Goal: Information Seeking & Learning: Learn about a topic

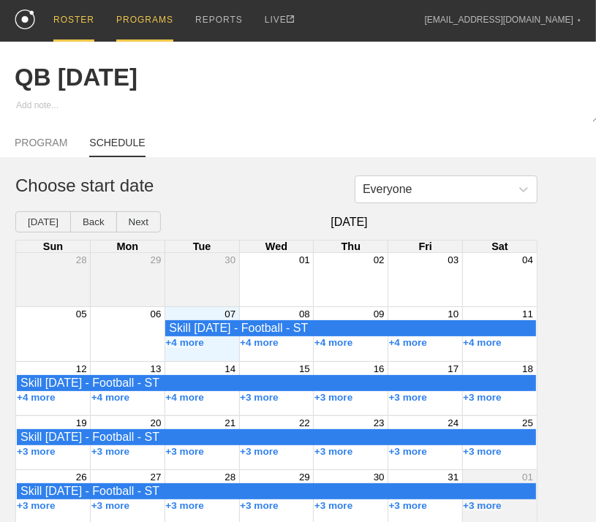
click at [68, 24] on div "ROSTER" at bounding box center [73, 21] width 41 height 42
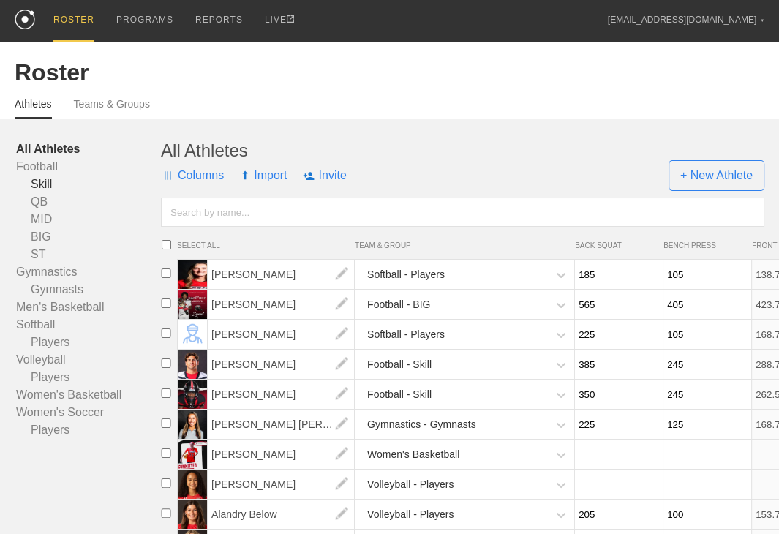
click at [40, 193] on link "Skill" at bounding box center [88, 185] width 145 height 18
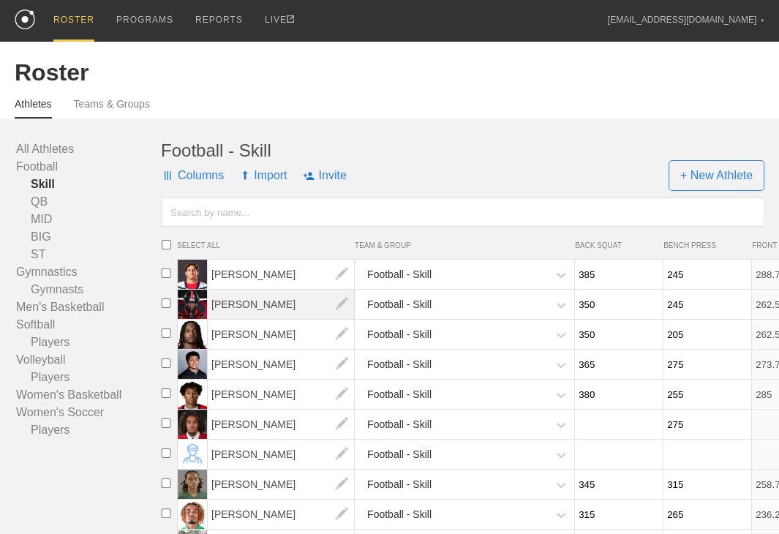
click at [282, 310] on span "[PERSON_NAME]" at bounding box center [281, 304] width 147 height 29
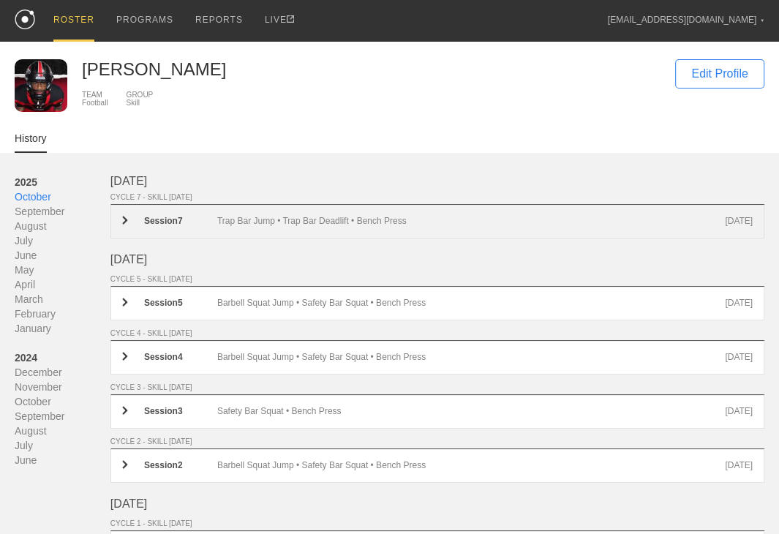
click at [361, 227] on div "Trap Bar Jump • Trap Bar Deadlift • Bench Press" at bounding box center [471, 221] width 508 height 11
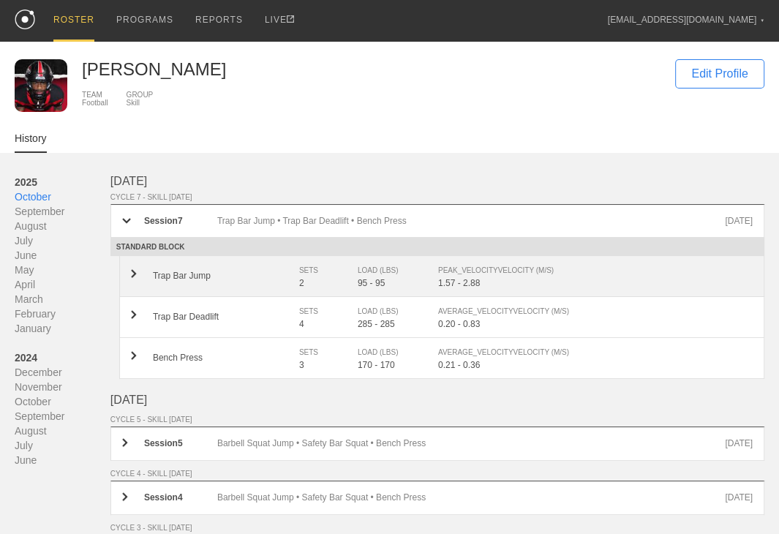
click at [311, 274] on div "SETS" at bounding box center [321, 270] width 44 height 15
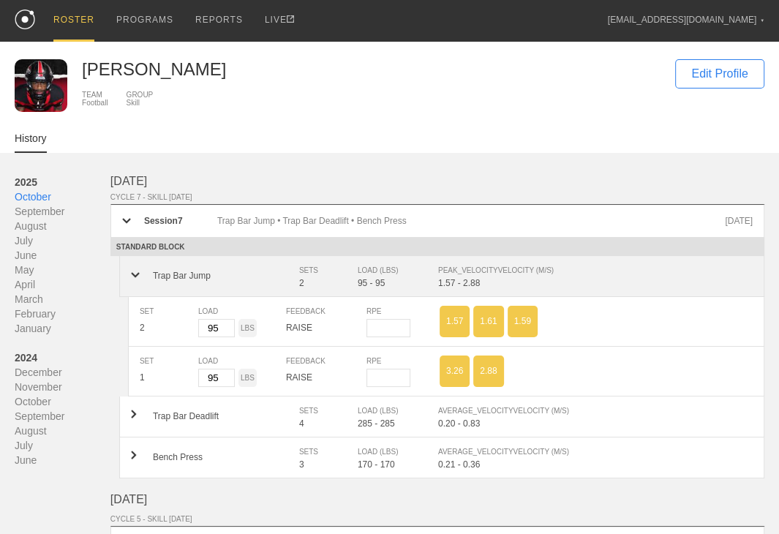
scroll to position [146, 0]
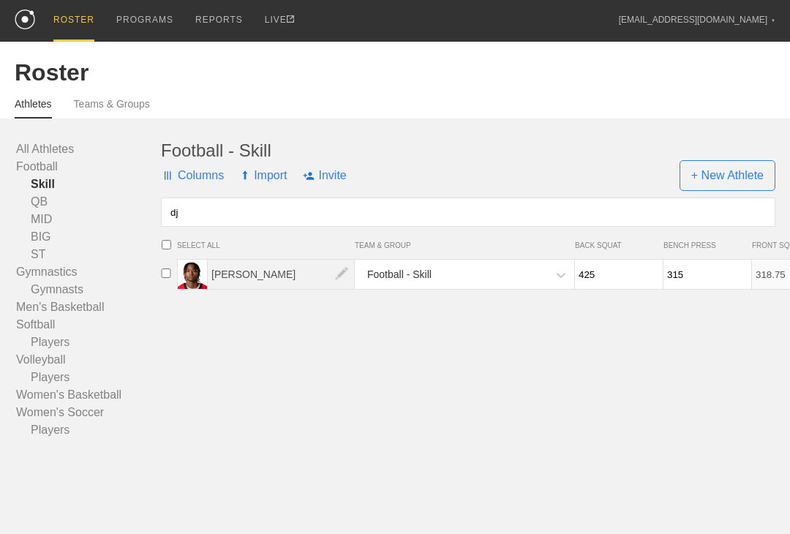
type input "dj"
click at [257, 285] on span "[PERSON_NAME]" at bounding box center [281, 274] width 147 height 29
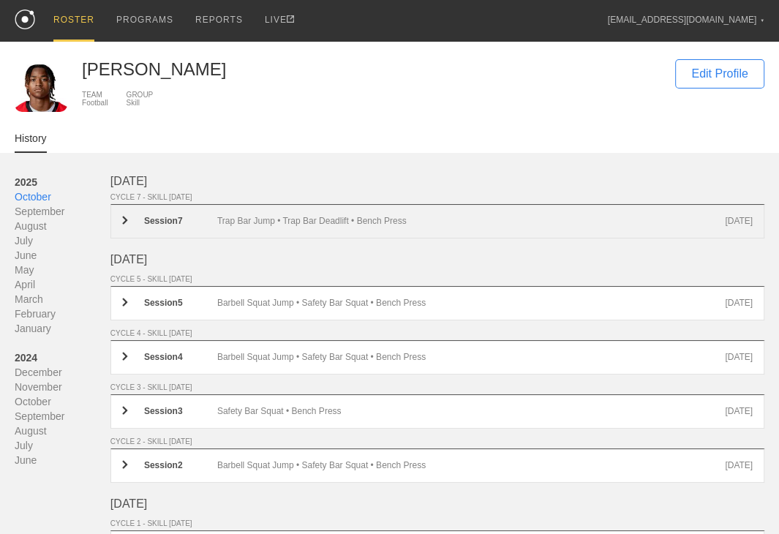
click at [286, 227] on div "Trap Bar Jump • Trap Bar Deadlift • Bench Press" at bounding box center [471, 221] width 508 height 11
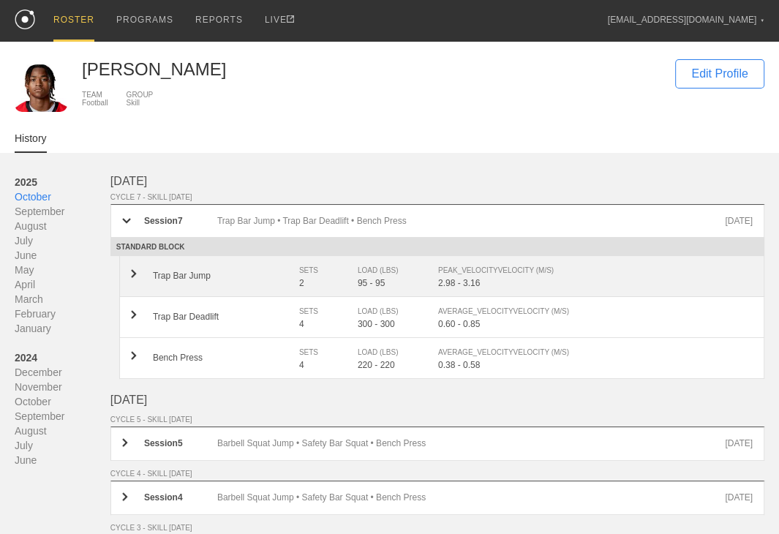
click at [275, 281] on div "Trap Bar Jump" at bounding box center [226, 276] width 146 height 10
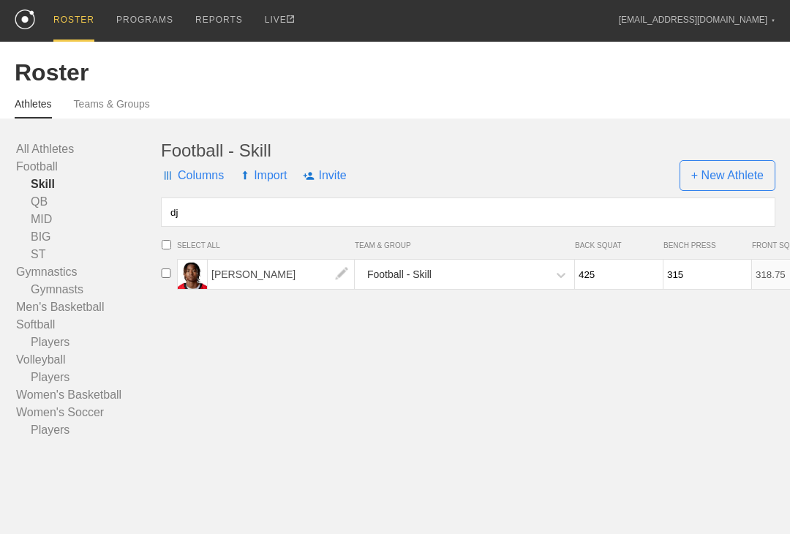
click at [56, 193] on link "Skill" at bounding box center [88, 185] width 145 height 18
click at [48, 191] on link "Skill" at bounding box center [88, 185] width 145 height 18
click at [193, 218] on input "dj" at bounding box center [468, 212] width 614 height 29
type input "d"
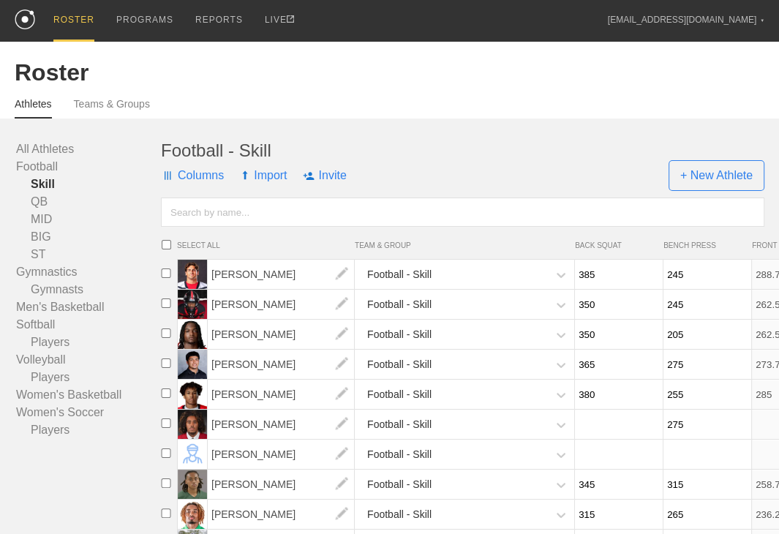
click at [54, 193] on link "Skill" at bounding box center [88, 185] width 145 height 18
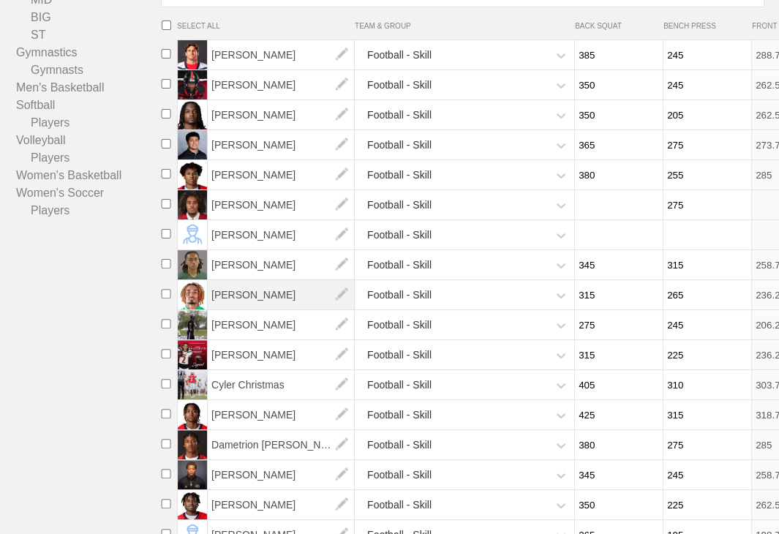
scroll to position [293, 0]
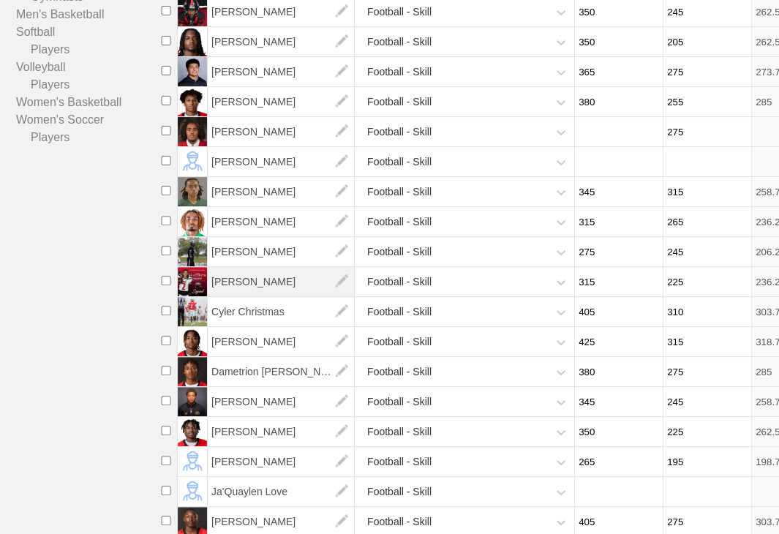
click at [274, 296] on span "[PERSON_NAME]" at bounding box center [281, 281] width 147 height 29
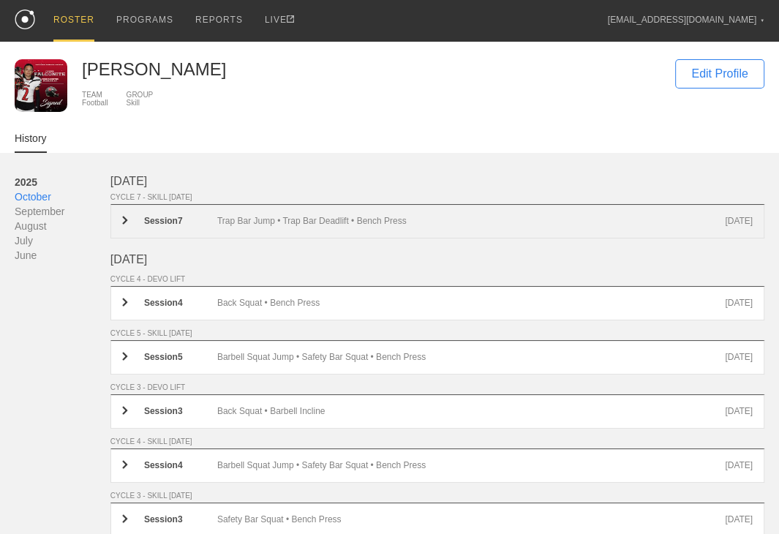
click at [293, 227] on div "Trap Bar Jump • Trap Bar Deadlift • Bench Press" at bounding box center [471, 221] width 508 height 11
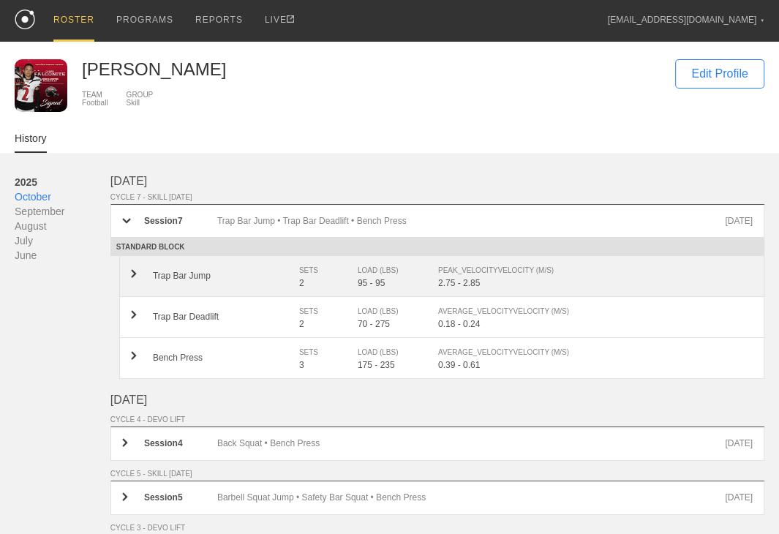
click at [275, 281] on div "Trap Bar Jump" at bounding box center [226, 276] width 146 height 10
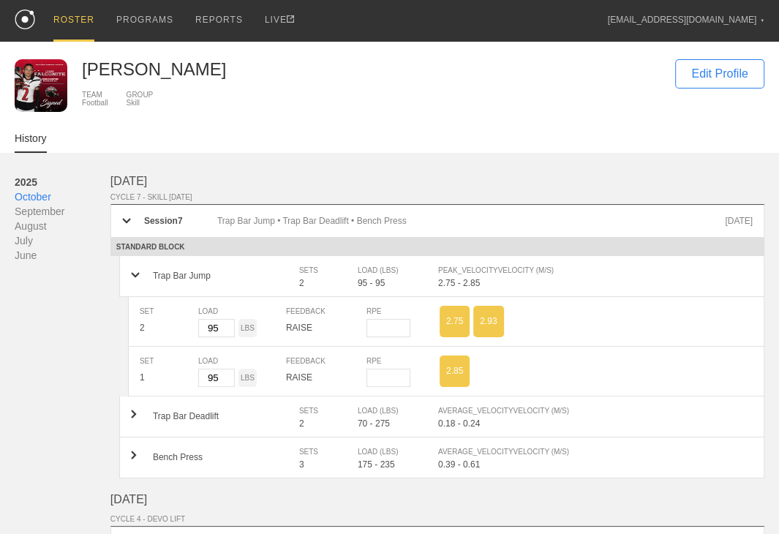
click at [58, 15] on div "ROSTER" at bounding box center [73, 21] width 41 height 42
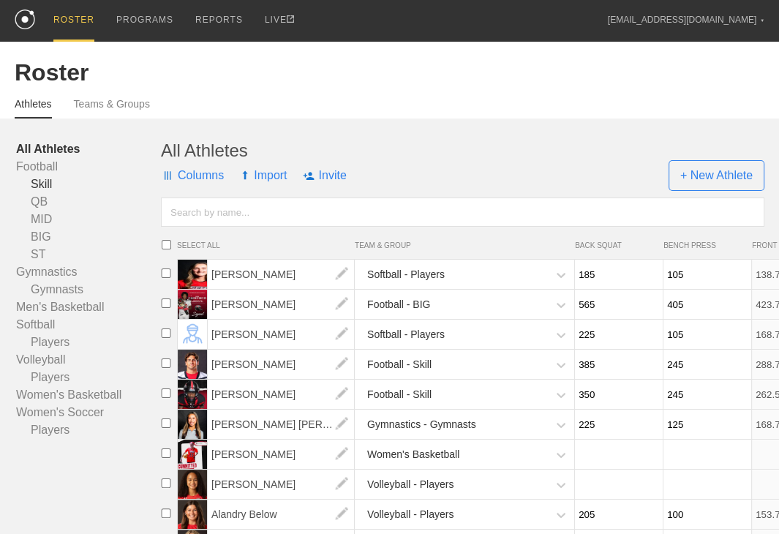
click at [55, 193] on link "Skill" at bounding box center [88, 185] width 145 height 18
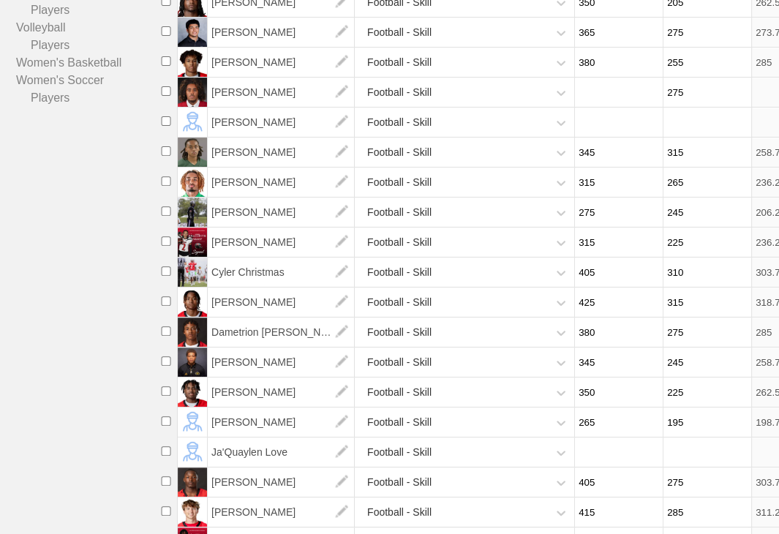
scroll to position [259, 0]
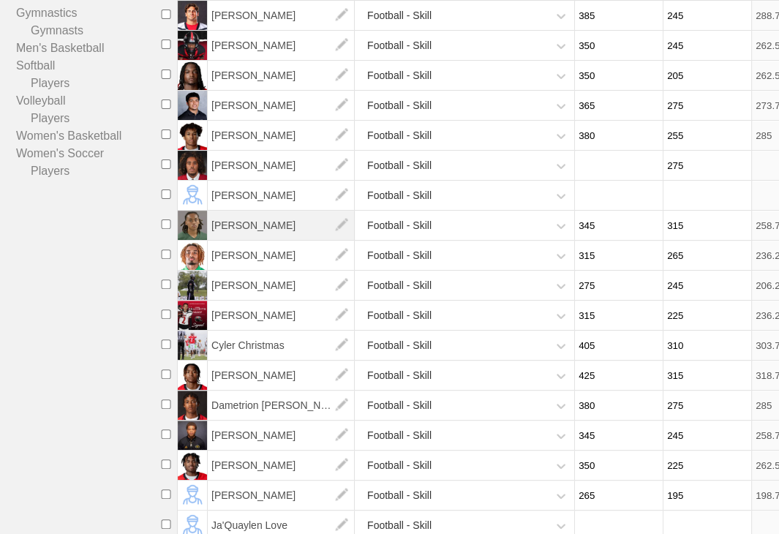
click at [249, 240] on span "[PERSON_NAME]" at bounding box center [281, 225] width 147 height 29
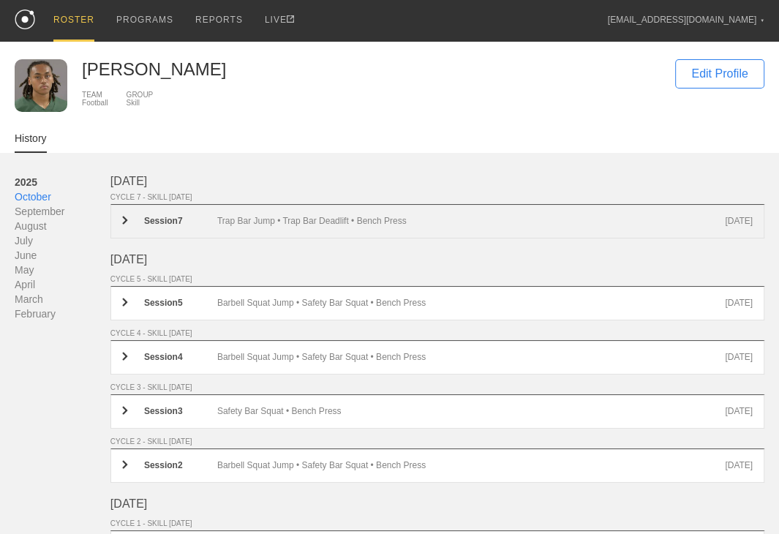
click at [258, 227] on div "Trap Bar Jump • Trap Bar Deadlift • Bench Press" at bounding box center [471, 221] width 508 height 11
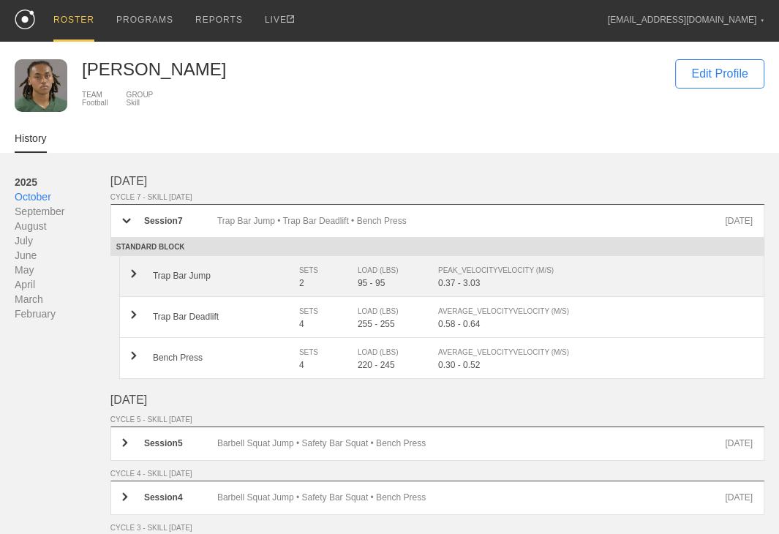
click at [257, 281] on div "Trap Bar Jump" at bounding box center [226, 276] width 146 height 10
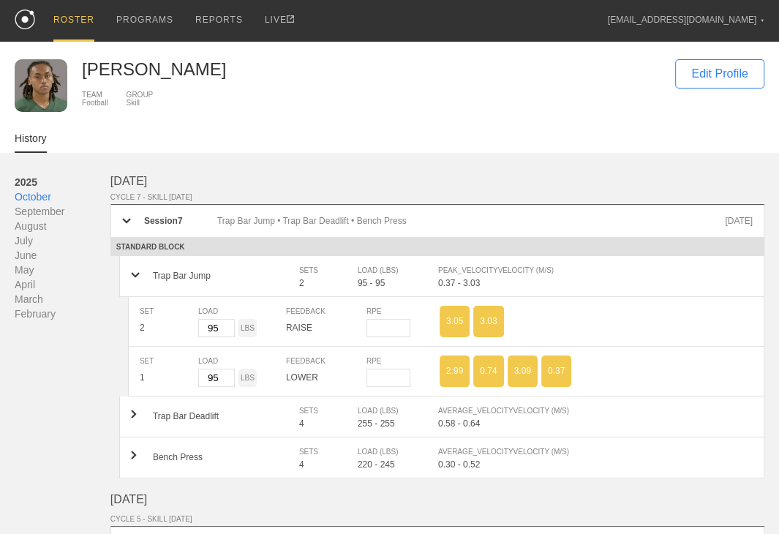
click at [67, 21] on div "ROSTER" at bounding box center [73, 21] width 41 height 42
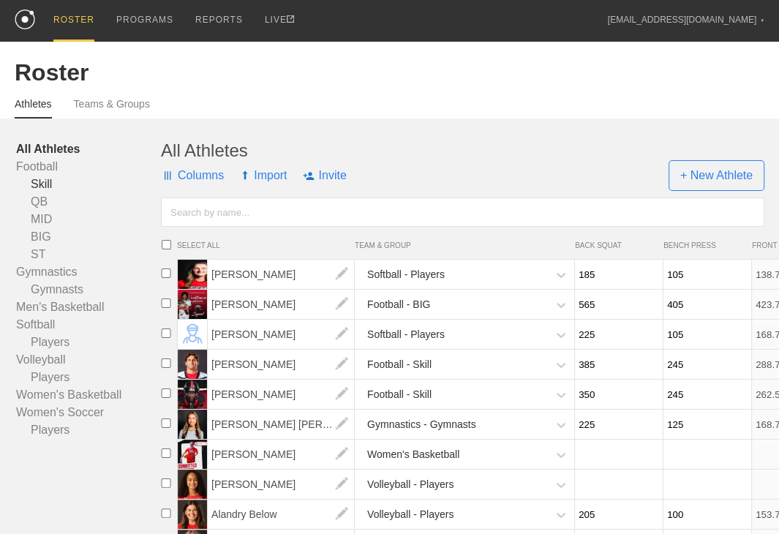
click at [47, 192] on link "Skill" at bounding box center [88, 185] width 145 height 18
